Goal: Task Accomplishment & Management: Complete application form

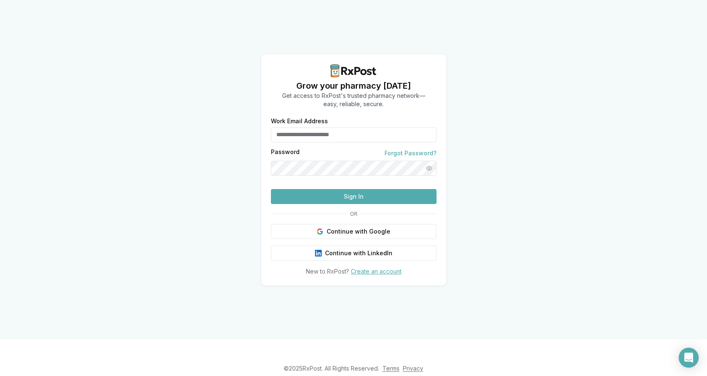
click at [375, 275] on link "Create an account" at bounding box center [376, 271] width 51 height 7
